Goal: Transaction & Acquisition: Obtain resource

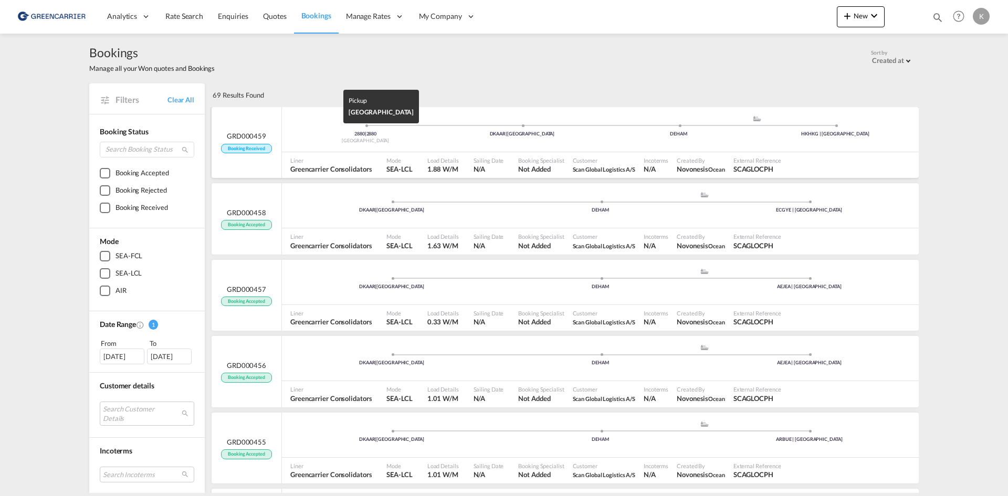
click at [405, 131] on div "2880 | 2880" at bounding box center [365, 134] width 156 height 7
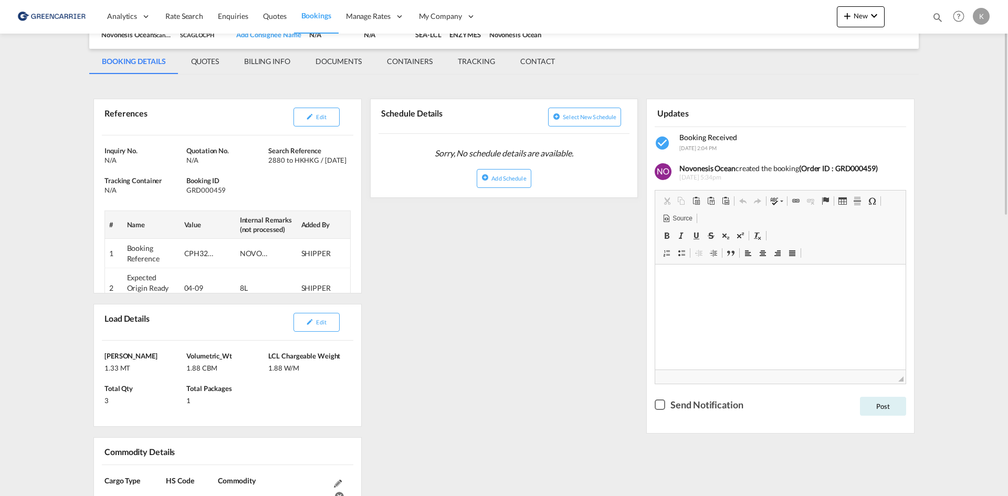
scroll to position [157, 0]
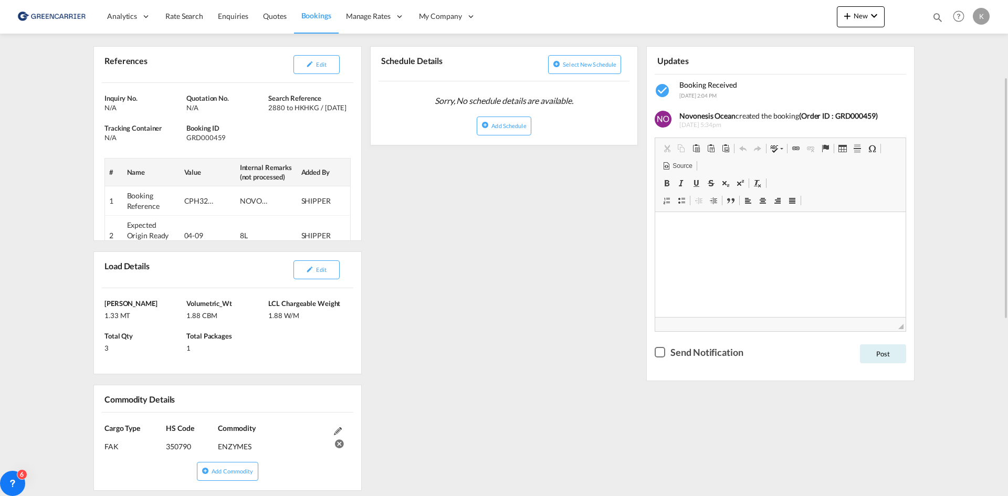
drag, startPoint x: 321, startPoint y: 270, endPoint x: 419, endPoint y: 251, distance: 99.9
click at [321, 270] on span "Edit" at bounding box center [321, 269] width 10 height 7
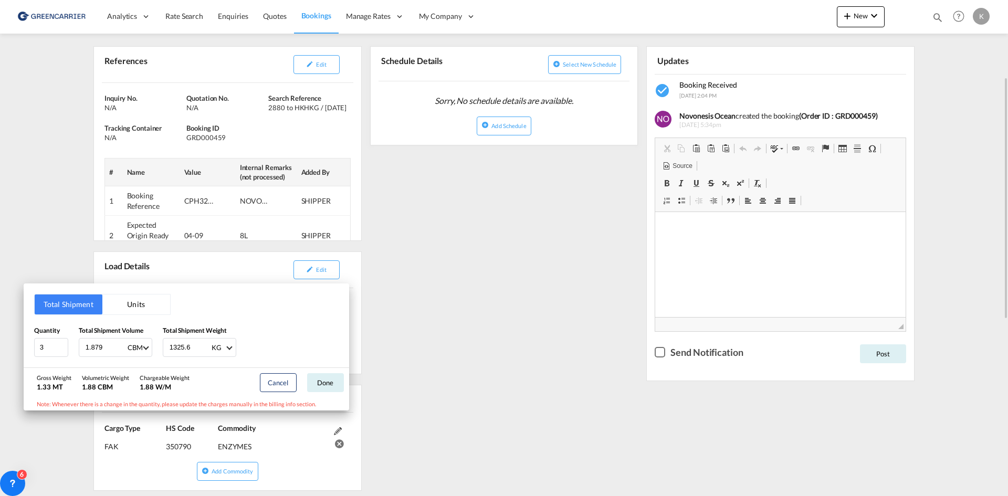
click at [489, 248] on div "Total Shipment Units Quantity 3 Total Shipment Volume 1.879 CBM CBM CFT Total S…" at bounding box center [504, 248] width 1008 height 496
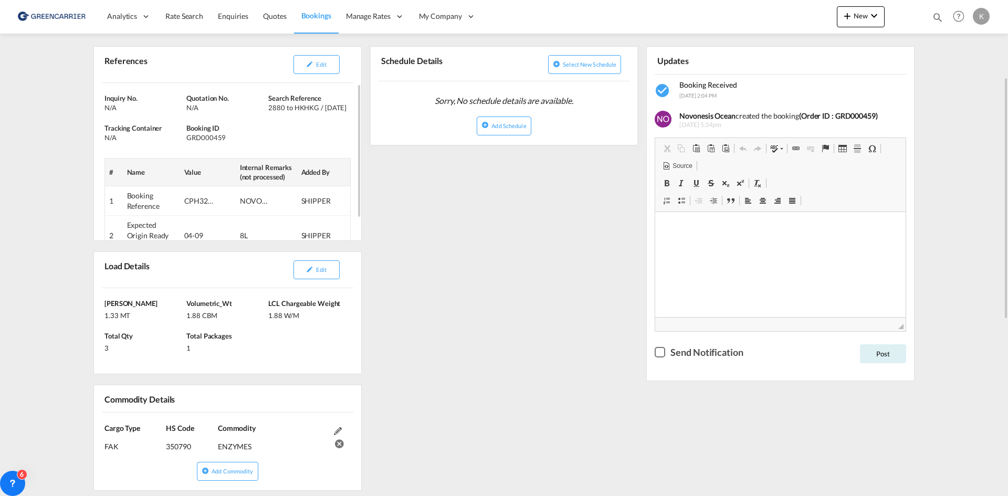
click at [202, 136] on div "GRD000459" at bounding box center [225, 137] width 79 height 9
copy div "GRD000459"
click at [321, 71] on button "Edit" at bounding box center [316, 64] width 46 height 19
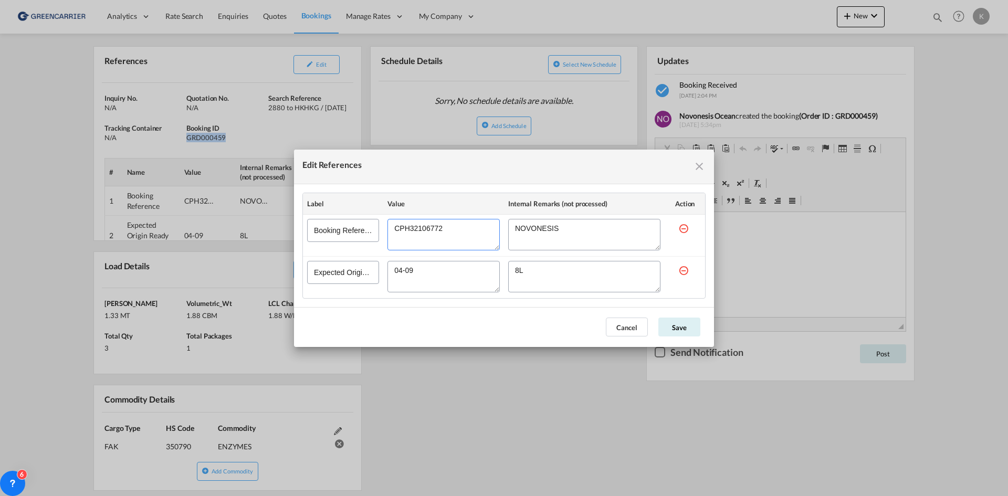
click at [442, 230] on textarea "Edit References" at bounding box center [443, 234] width 112 height 31
click at [619, 322] on button "Cancel" at bounding box center [627, 327] width 42 height 19
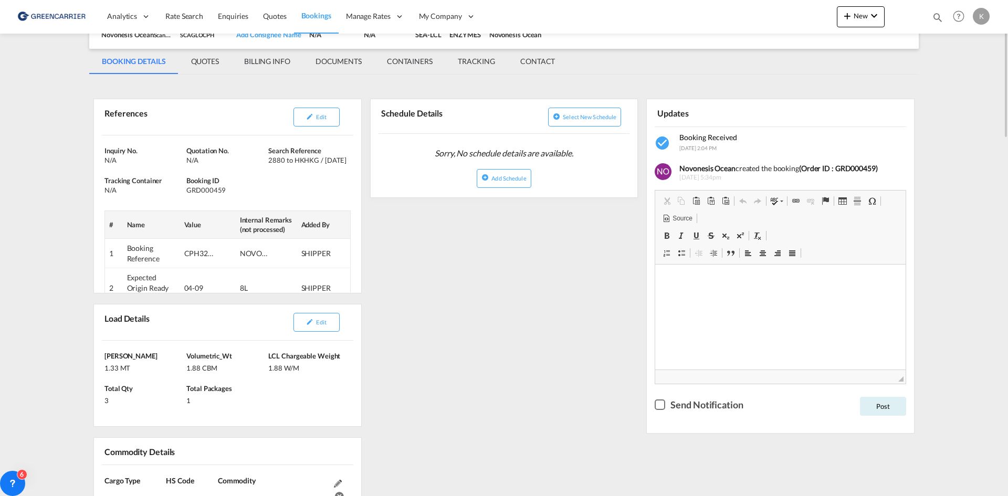
scroll to position [0, 0]
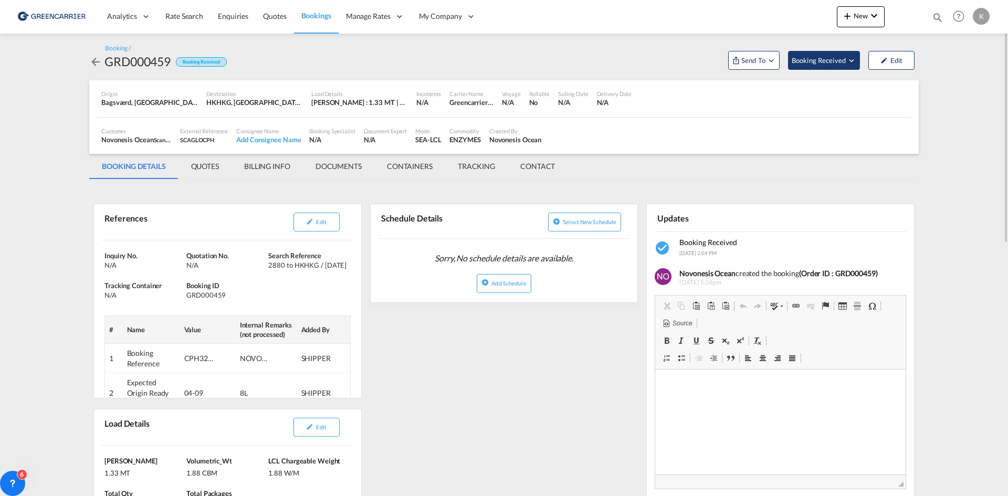
click at [851, 59] on md-icon "Open demo menu" at bounding box center [851, 60] width 9 height 9
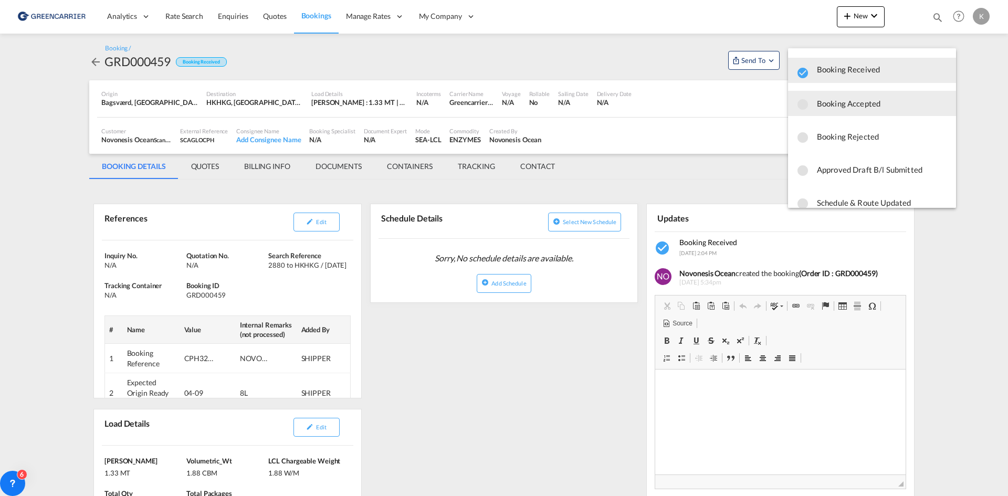
click at [827, 108] on span "Booking Accepted" at bounding box center [882, 103] width 131 height 19
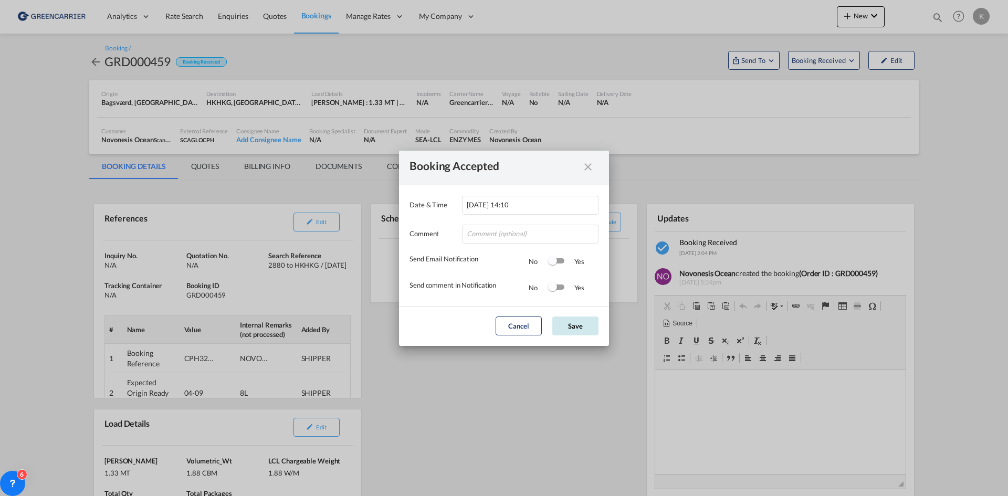
click at [589, 329] on button "Save" at bounding box center [575, 325] width 46 height 19
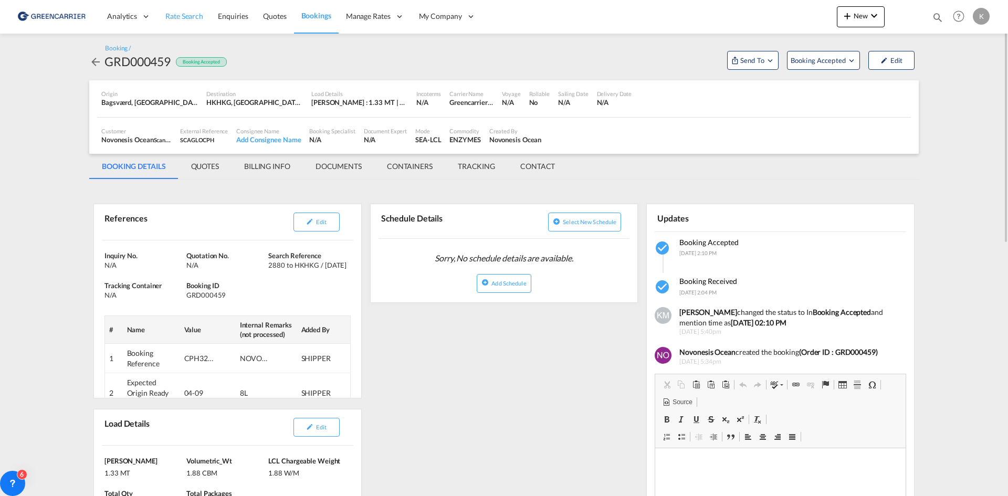
click at [192, 13] on span "Rate Search" at bounding box center [184, 16] width 38 height 9
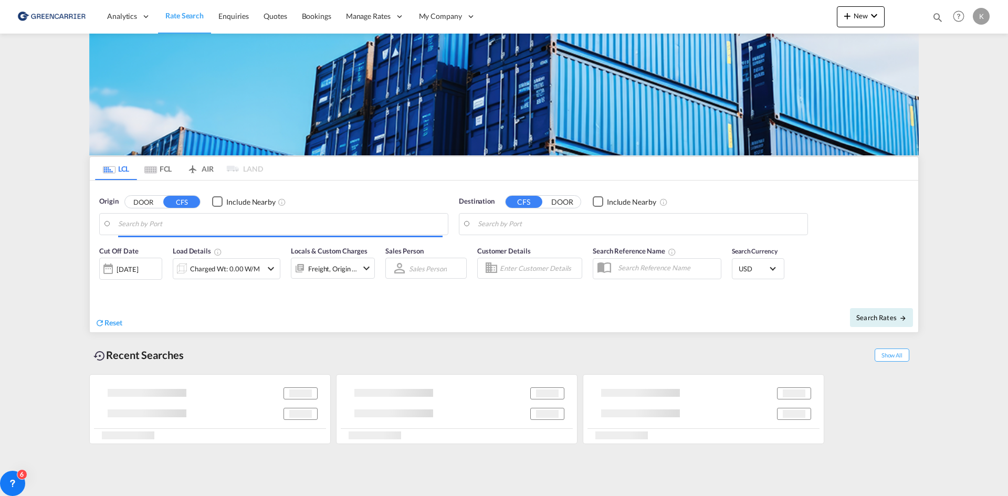
type input "DK-2880, Bagsværd"
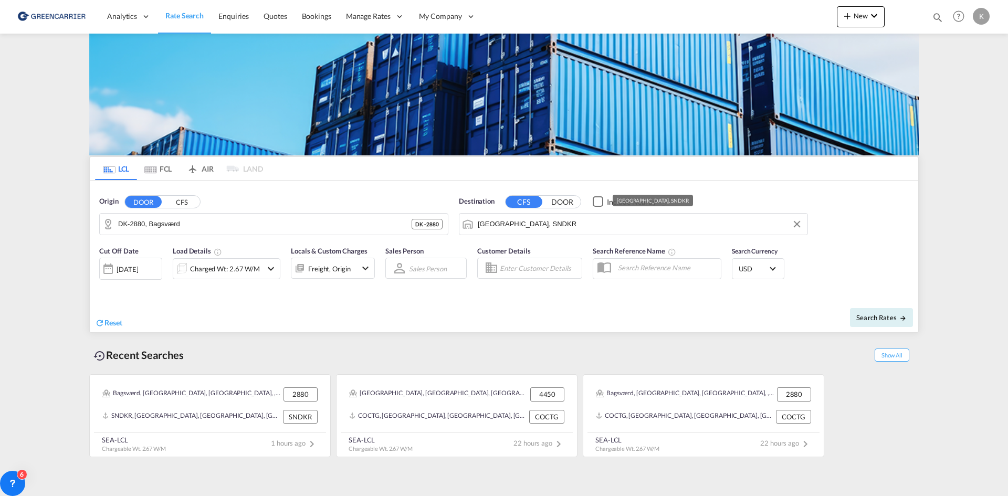
click at [546, 222] on input "[GEOGRAPHIC_DATA], SNDKR" at bounding box center [640, 224] width 324 height 16
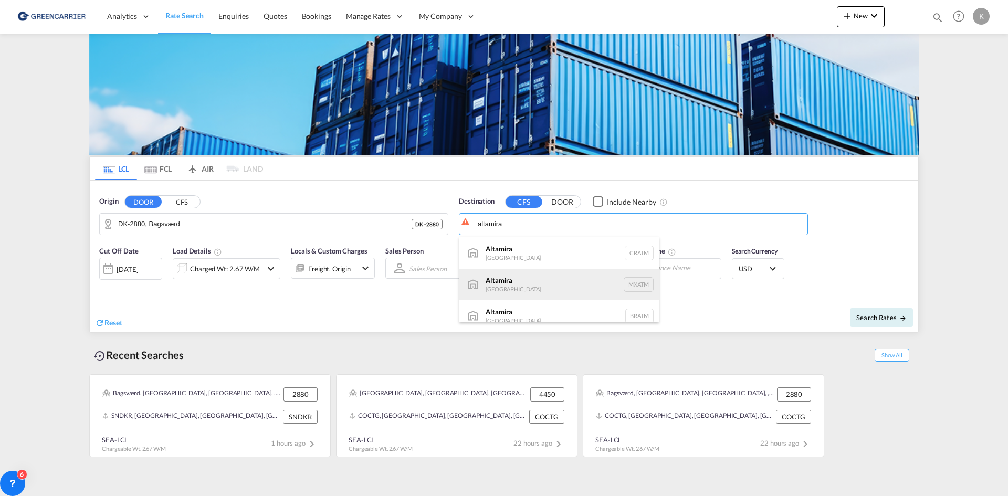
click at [518, 277] on div "Altamira [GEOGRAPHIC_DATA] MXATM" at bounding box center [558, 284] width 199 height 31
type input "Altamira, MXATM"
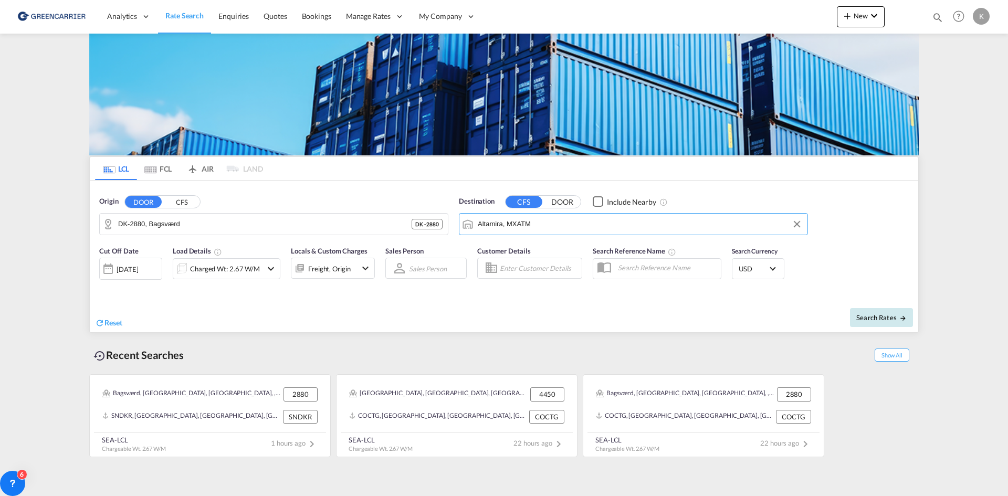
click at [891, 317] on span "Search Rates" at bounding box center [881, 317] width 50 height 8
type input "2880 to MXATM / [DATE]"
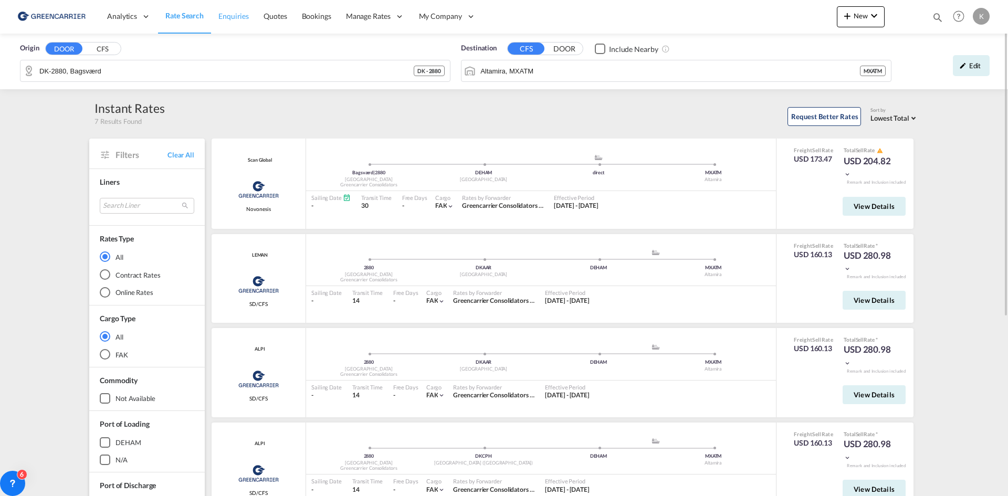
click at [237, 16] on span "Enquiries" at bounding box center [233, 16] width 30 height 9
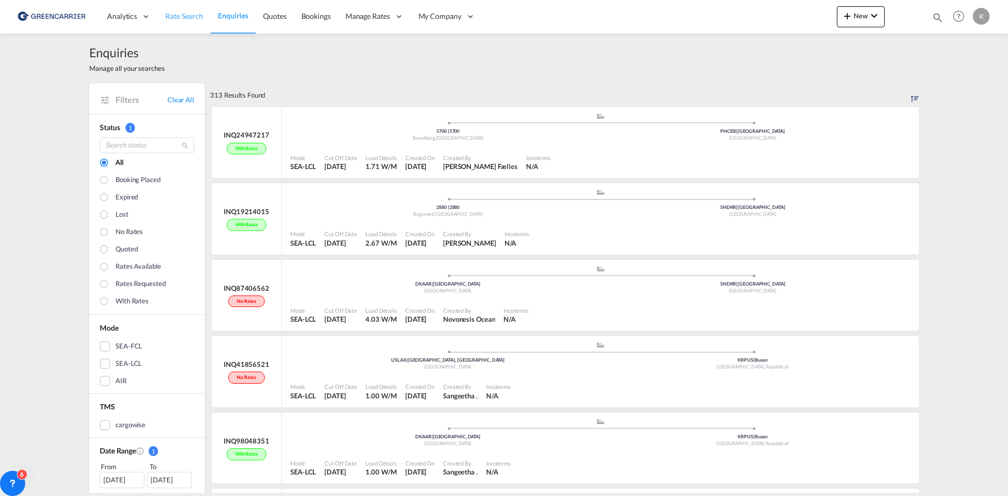
click at [189, 13] on span "Rate Search" at bounding box center [184, 16] width 38 height 9
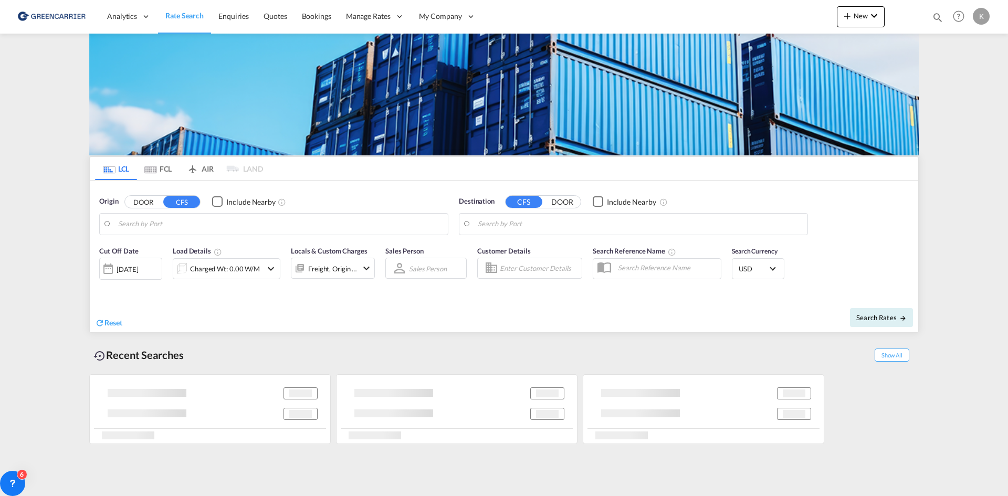
type input "DK-2880, Bagsværd"
type input "Altamira, MXATM"
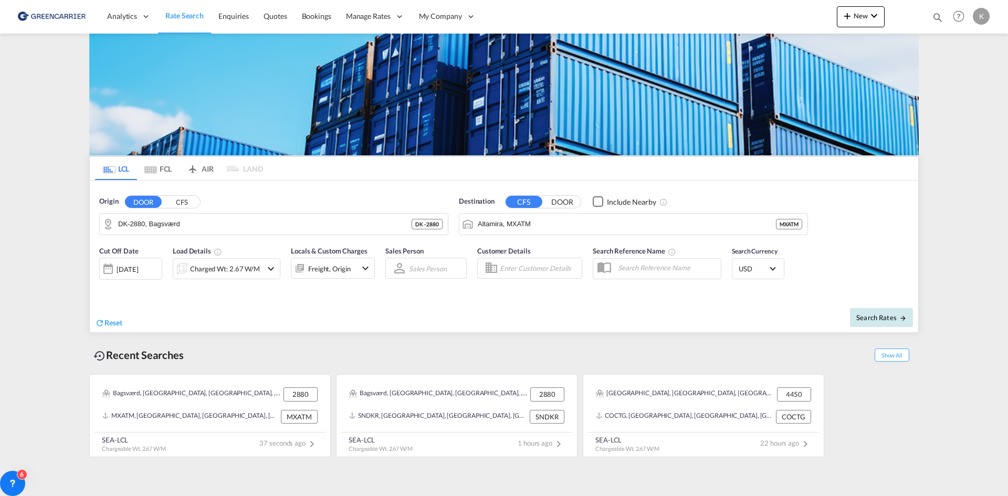
click at [880, 324] on button "Search Rates" at bounding box center [881, 317] width 63 height 19
type input "2880 to MXATM / [DATE]"
